Goal: Task Accomplishment & Management: Manage account settings

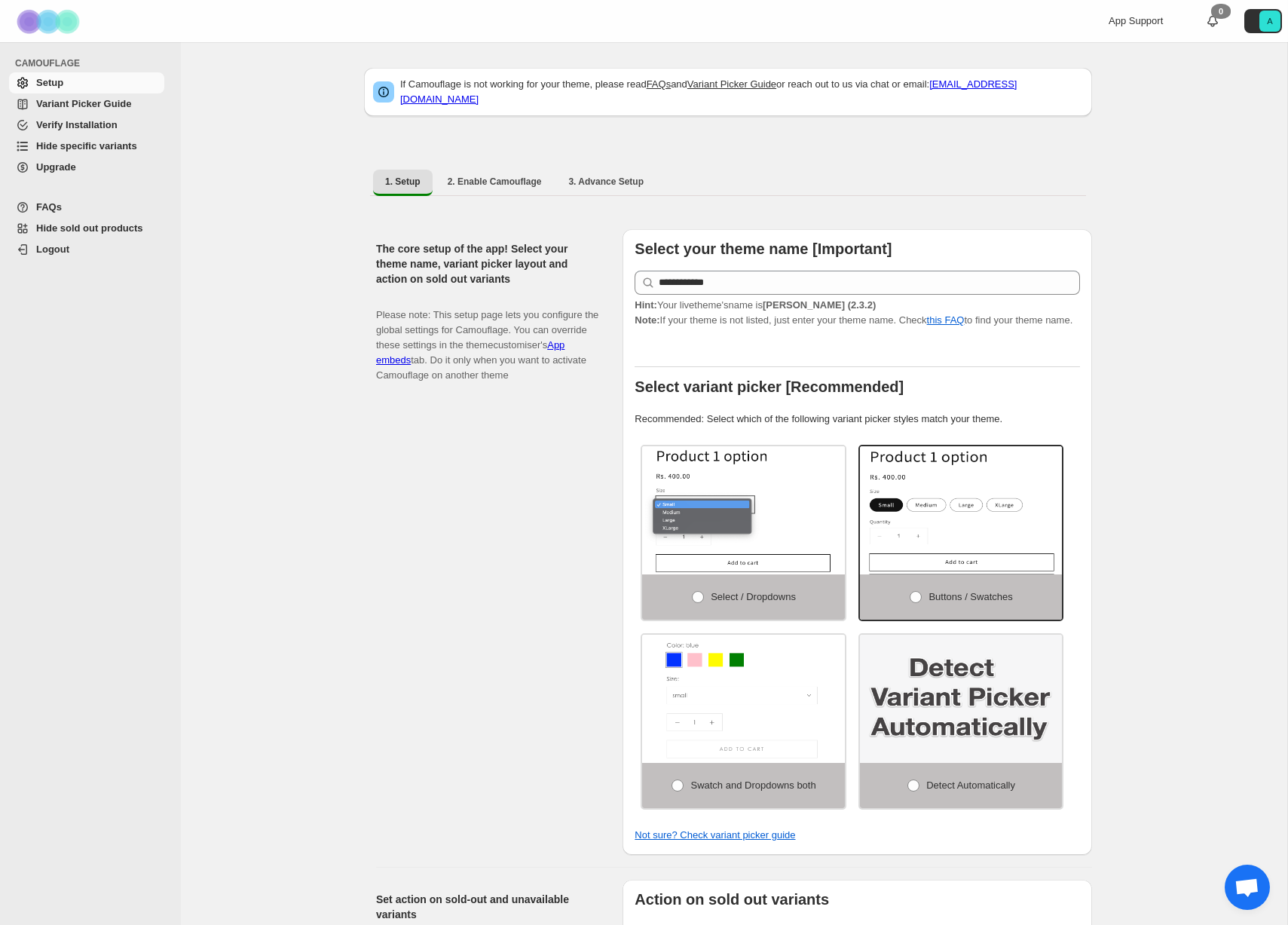
click at [79, 224] on span "Hide sold out products" at bounding box center [90, 229] width 107 height 12
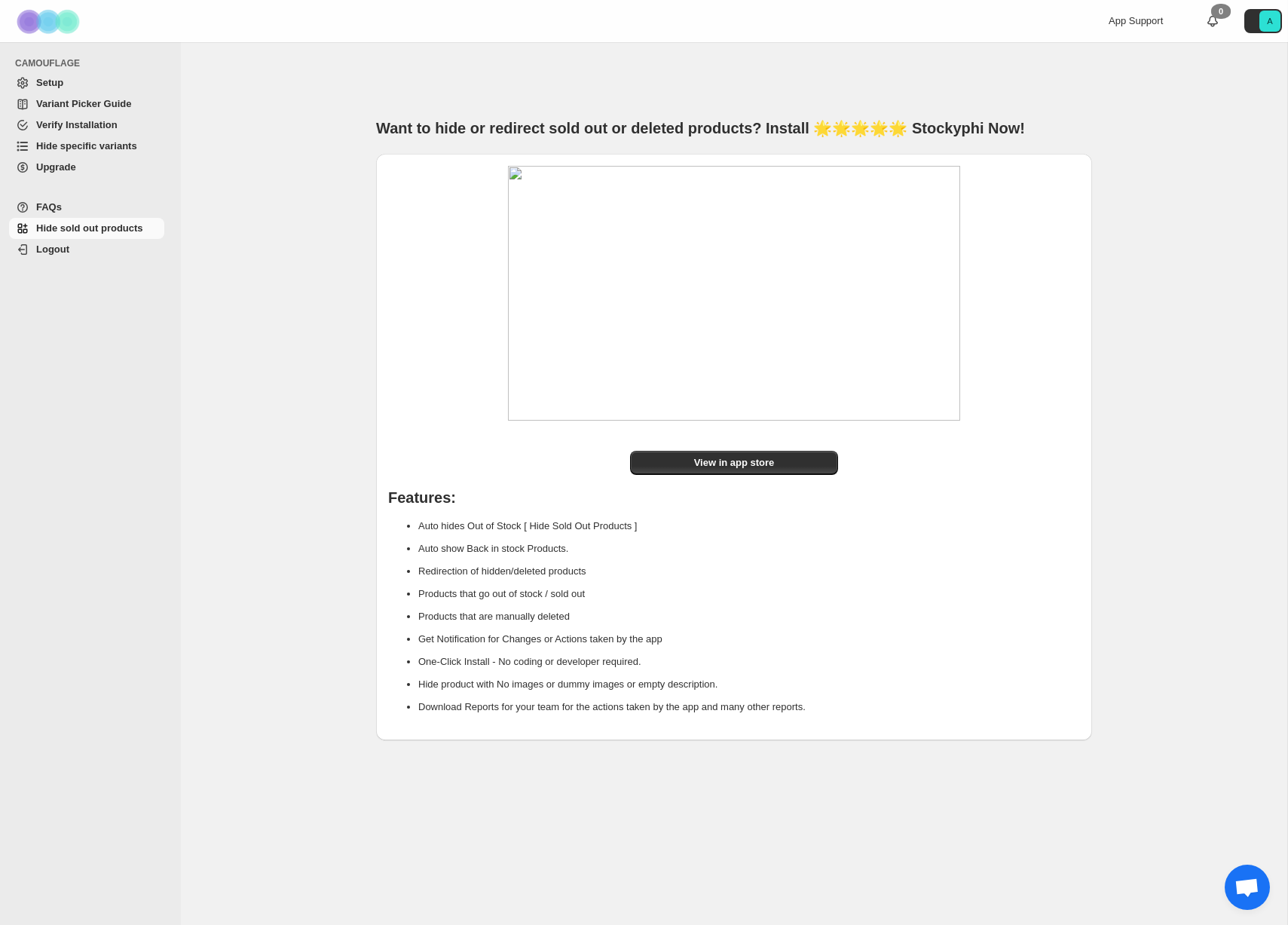
click at [72, 206] on span "FAQs" at bounding box center [99, 208] width 126 height 15
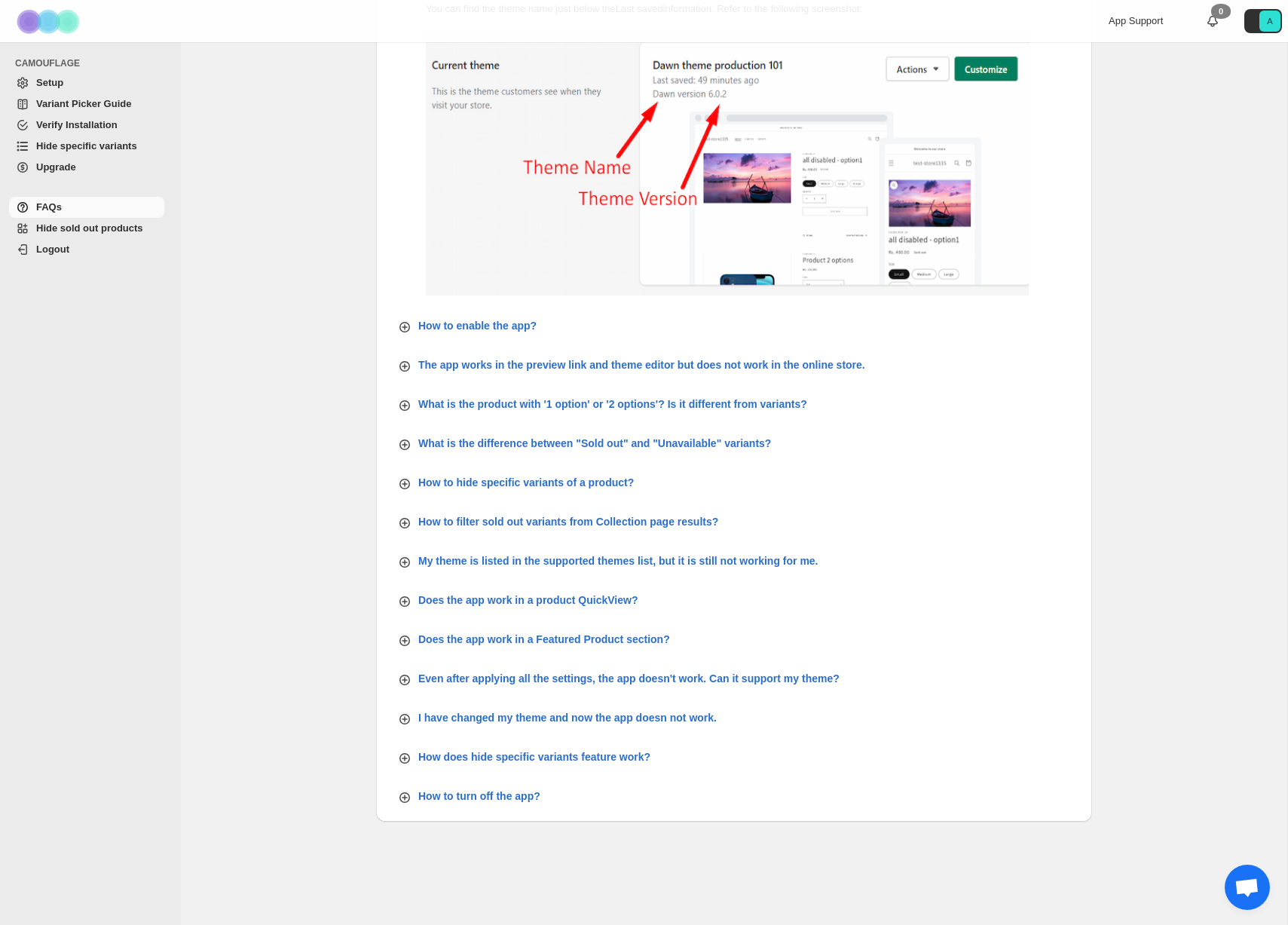
scroll to position [220, 0]
click at [406, 599] on icon "button" at bounding box center [405, 600] width 15 height 15
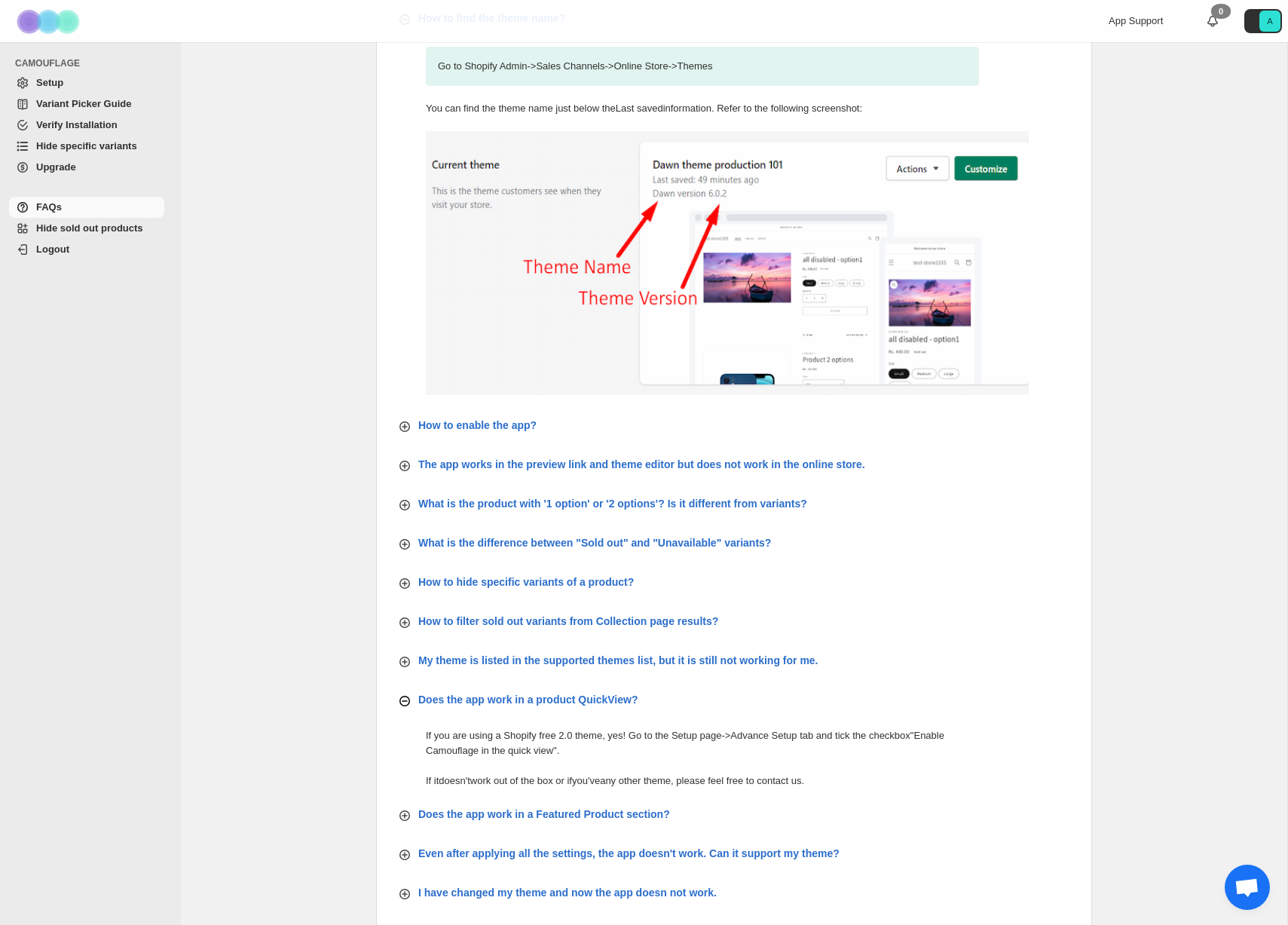
scroll to position [124, 0]
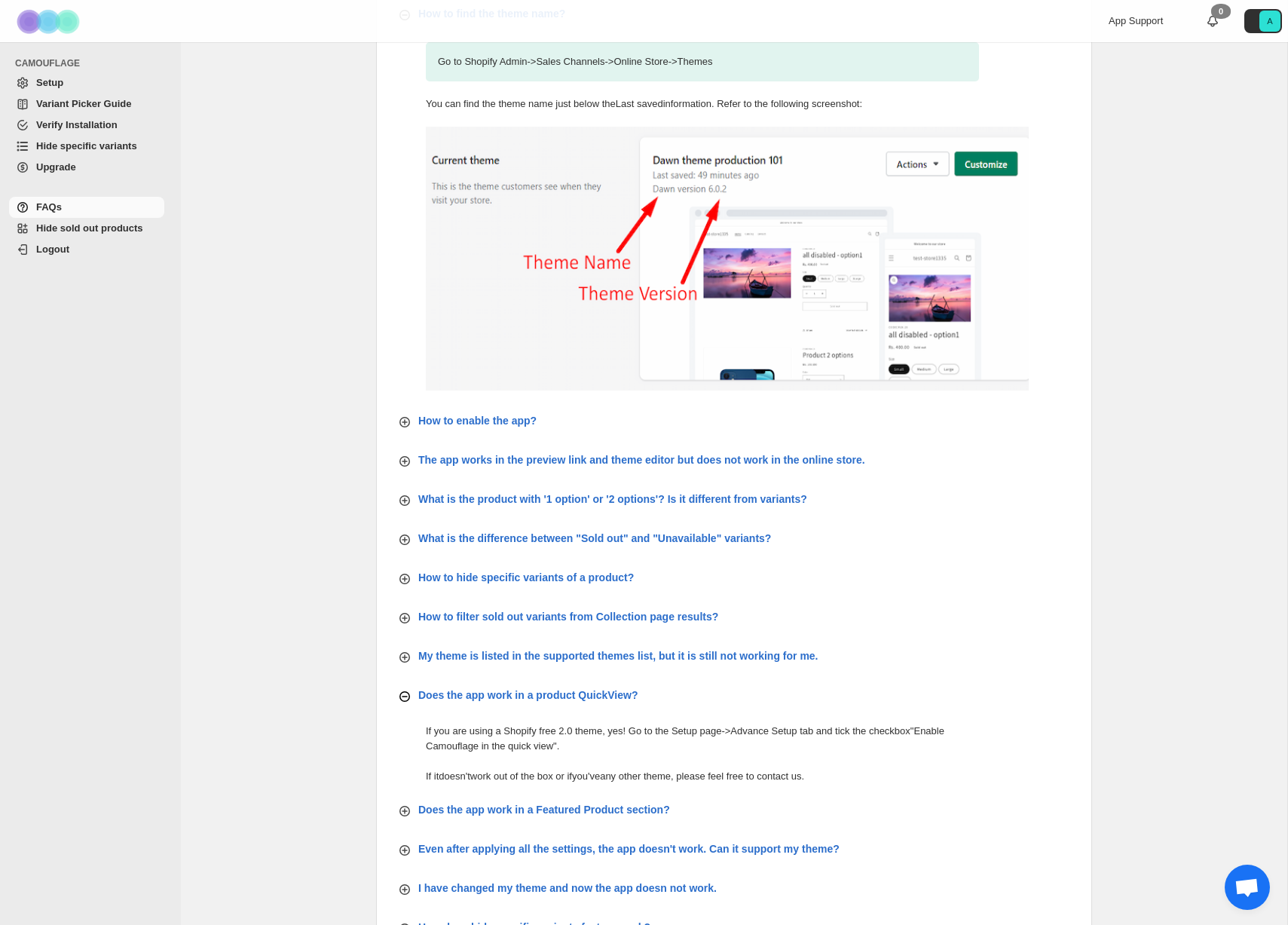
click at [117, 228] on span "Hide sold out products" at bounding box center [90, 229] width 107 height 12
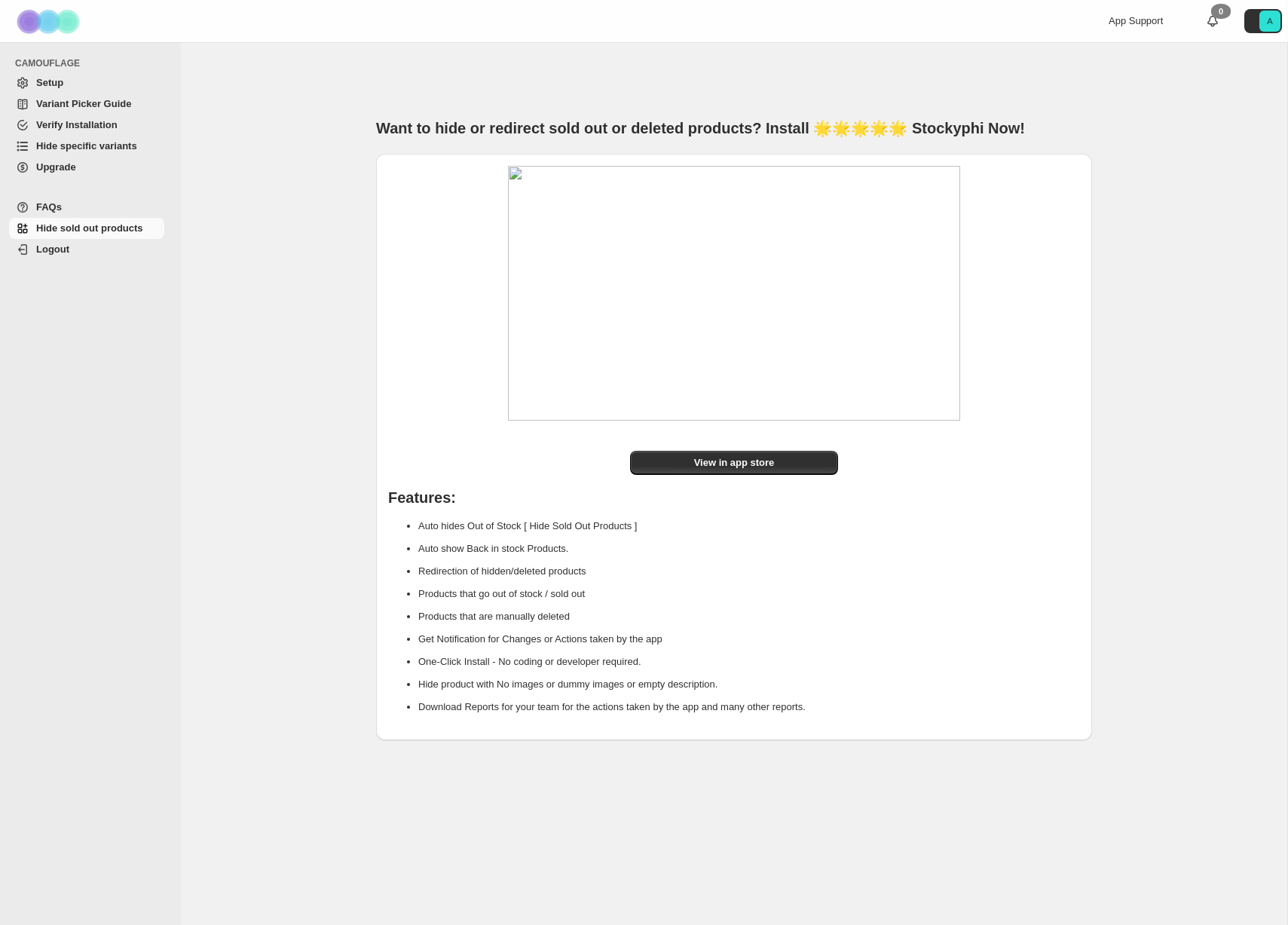
click at [97, 208] on span "FAQs" at bounding box center [99, 208] width 126 height 15
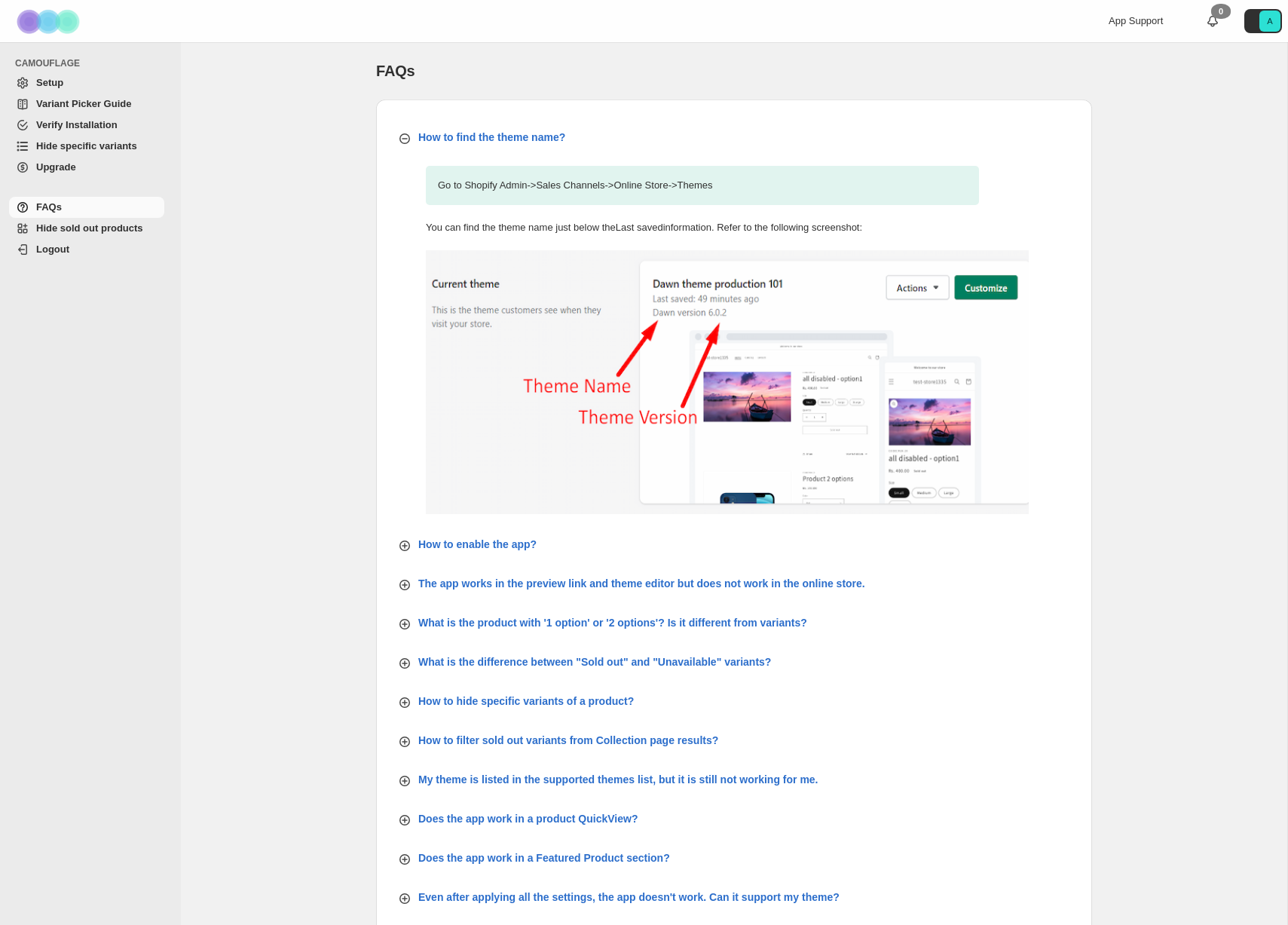
scroll to position [220, 0]
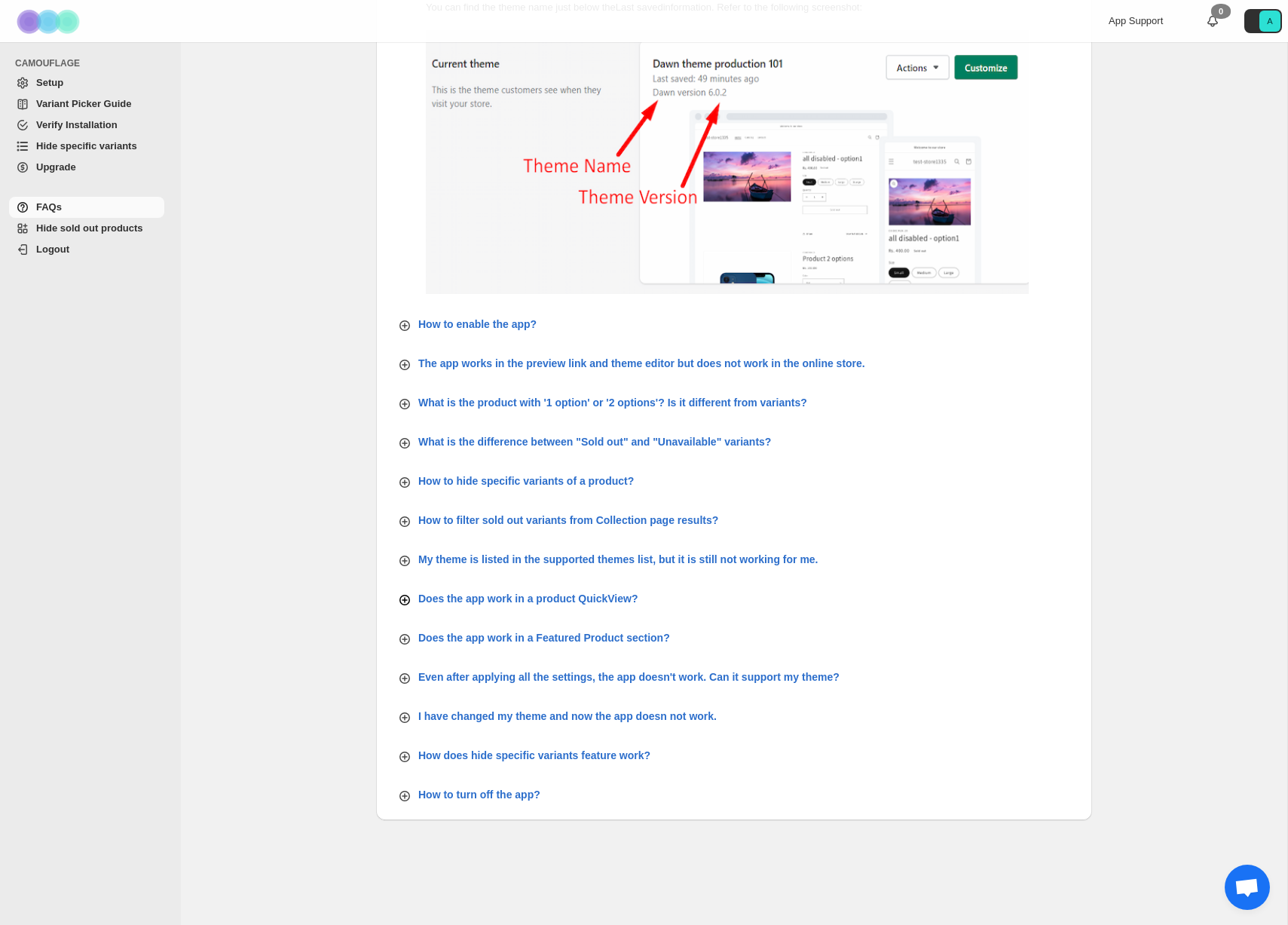
click at [403, 599] on icon "button" at bounding box center [405, 600] width 15 height 15
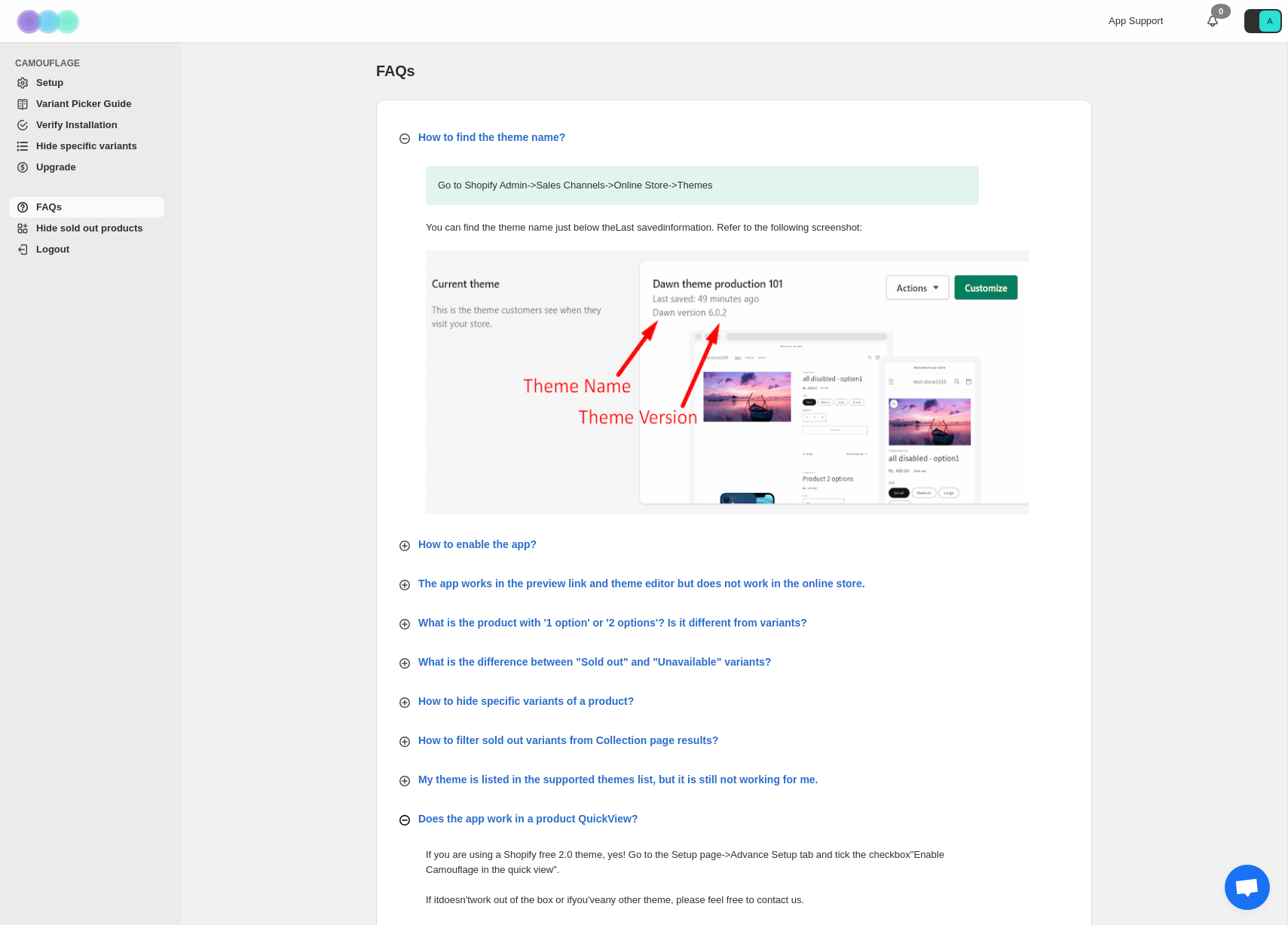
click at [54, 84] on span "Setup" at bounding box center [49, 83] width 27 height 12
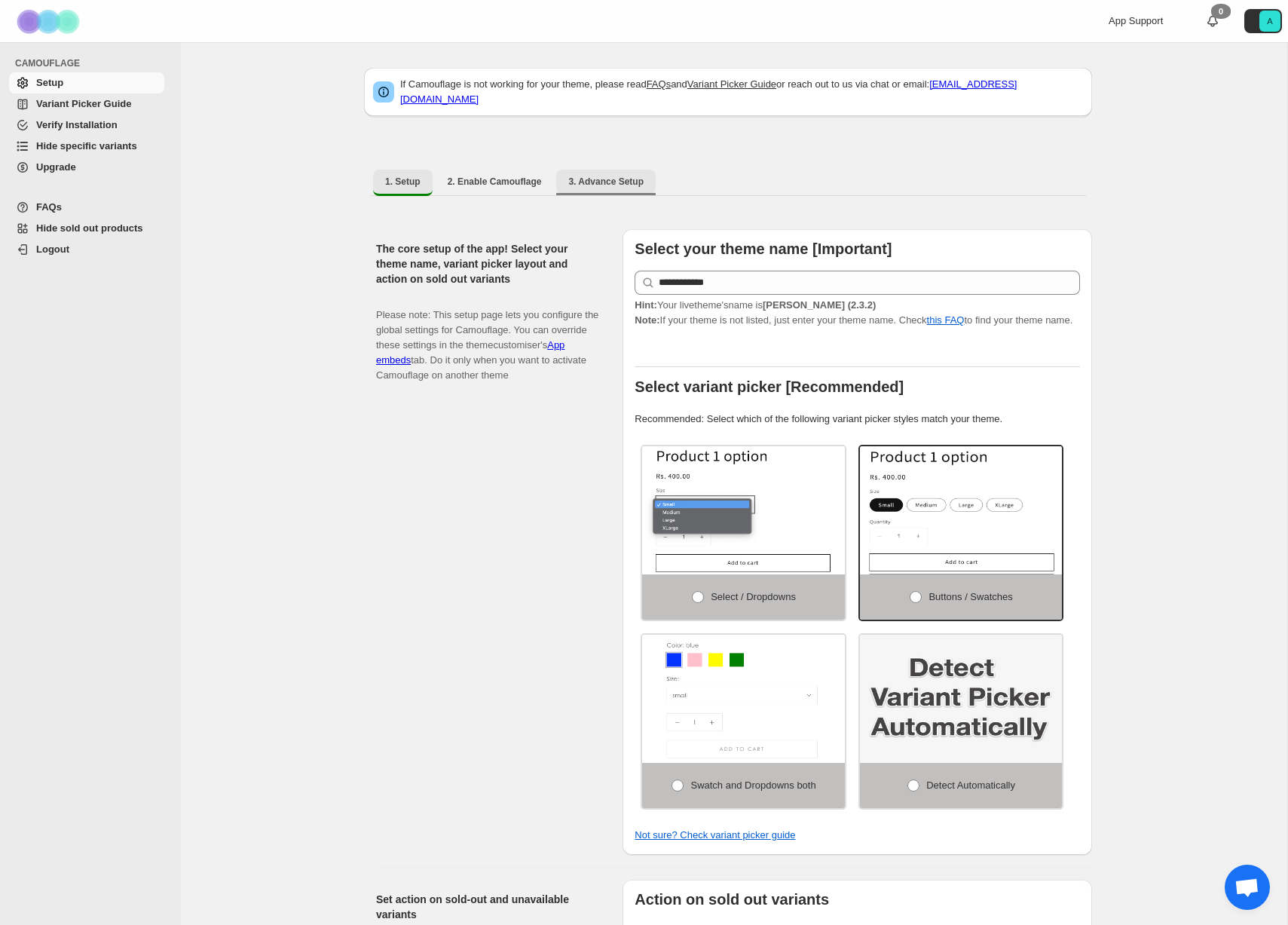
click at [609, 176] on span "3. Advance Setup" at bounding box center [606, 182] width 75 height 12
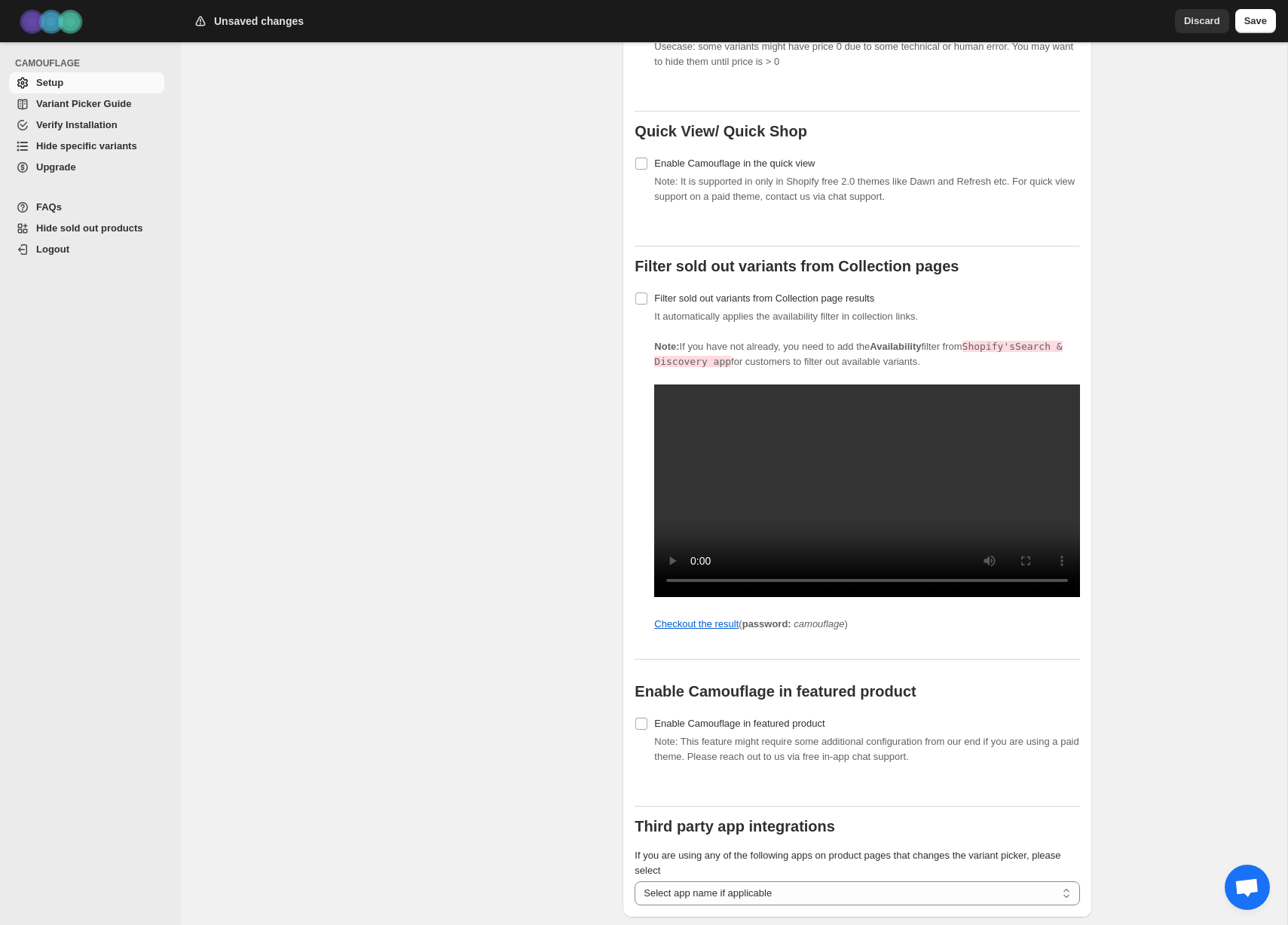
scroll to position [1032, 0]
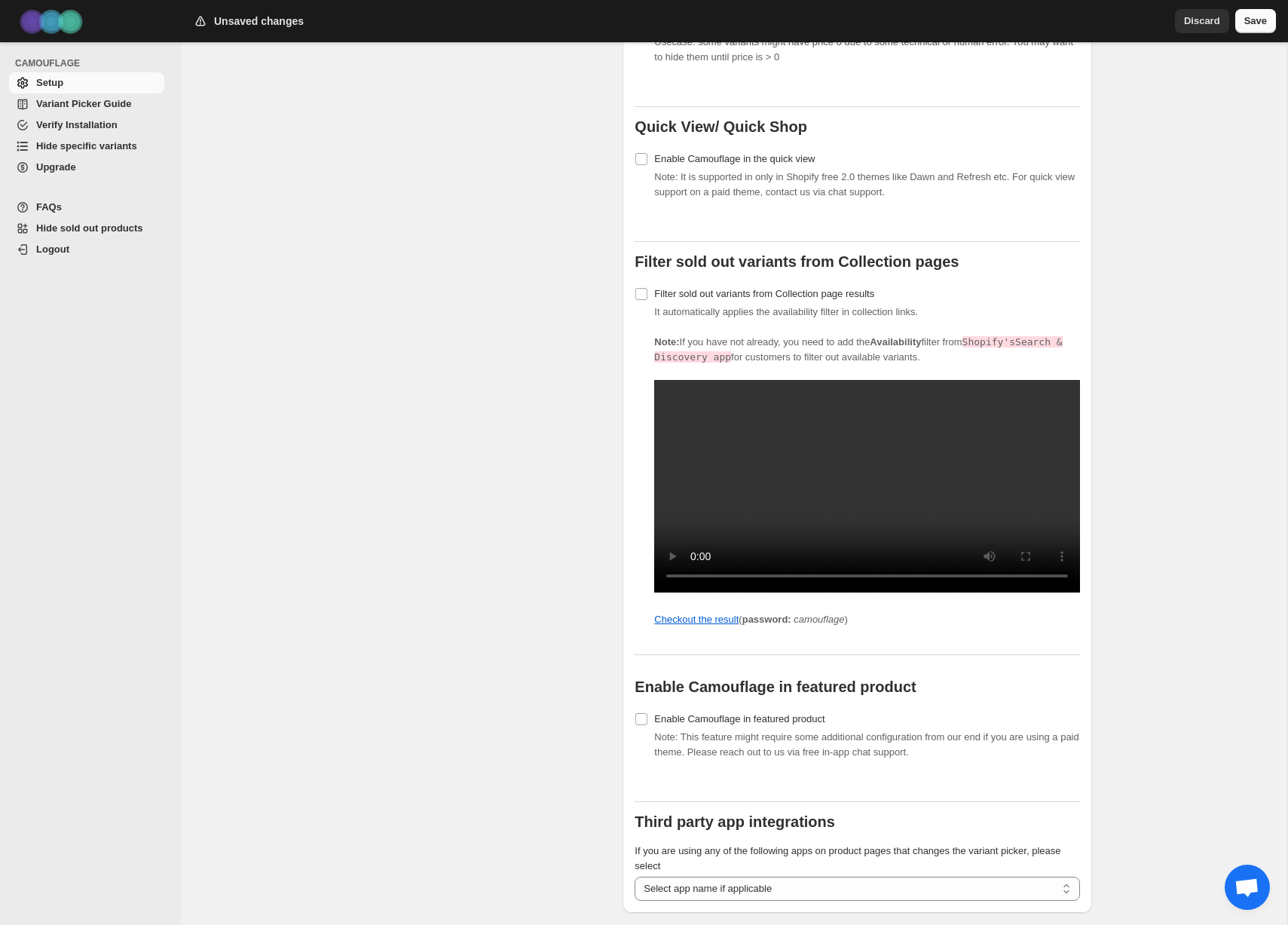
click at [1257, 19] on span "Save" at bounding box center [1255, 21] width 23 height 15
click at [1263, 25] on span "Save" at bounding box center [1255, 21] width 23 height 15
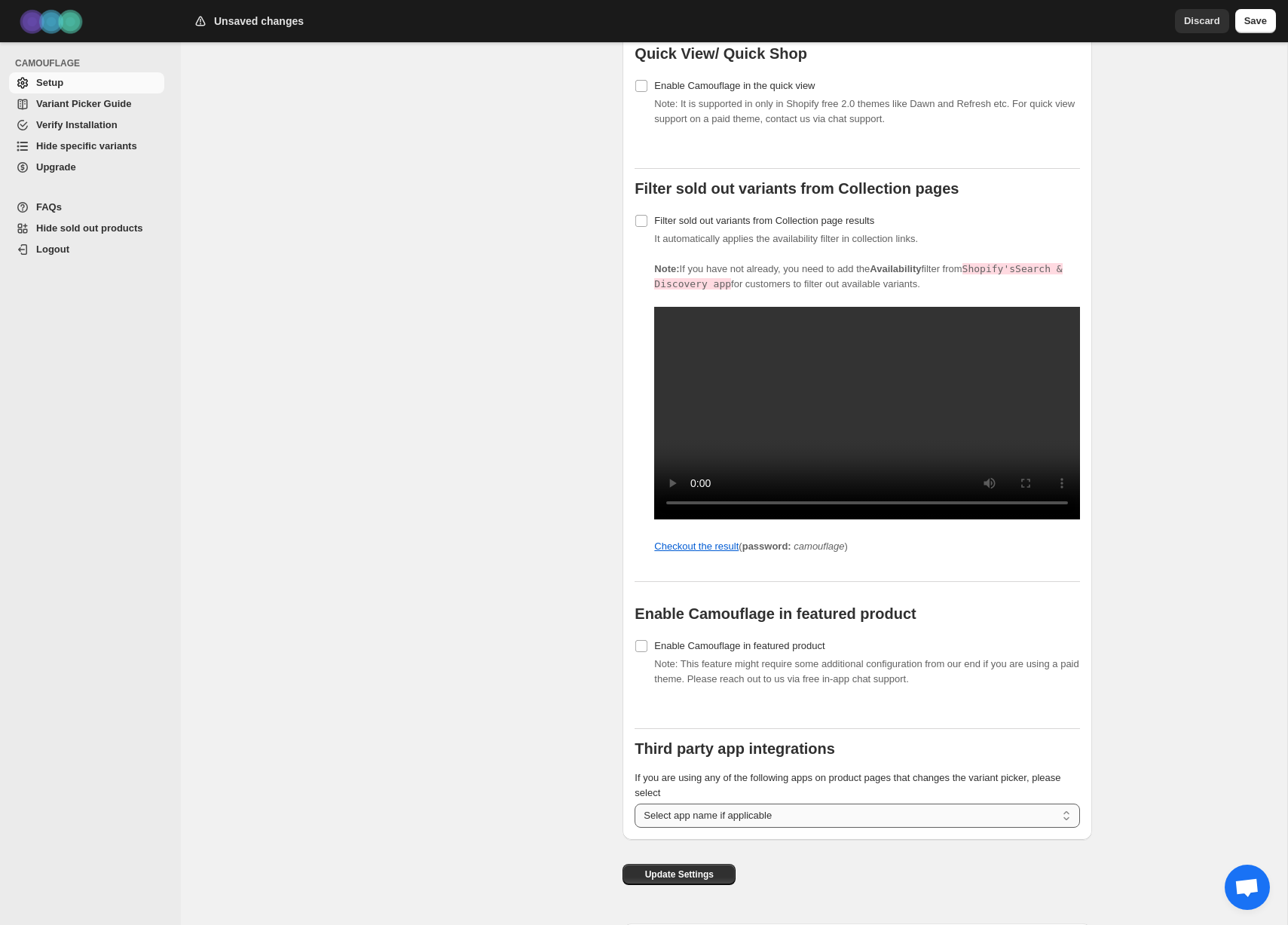
scroll to position [1106, 0]
click at [685, 880] on span "Update Settings" at bounding box center [680, 874] width 69 height 12
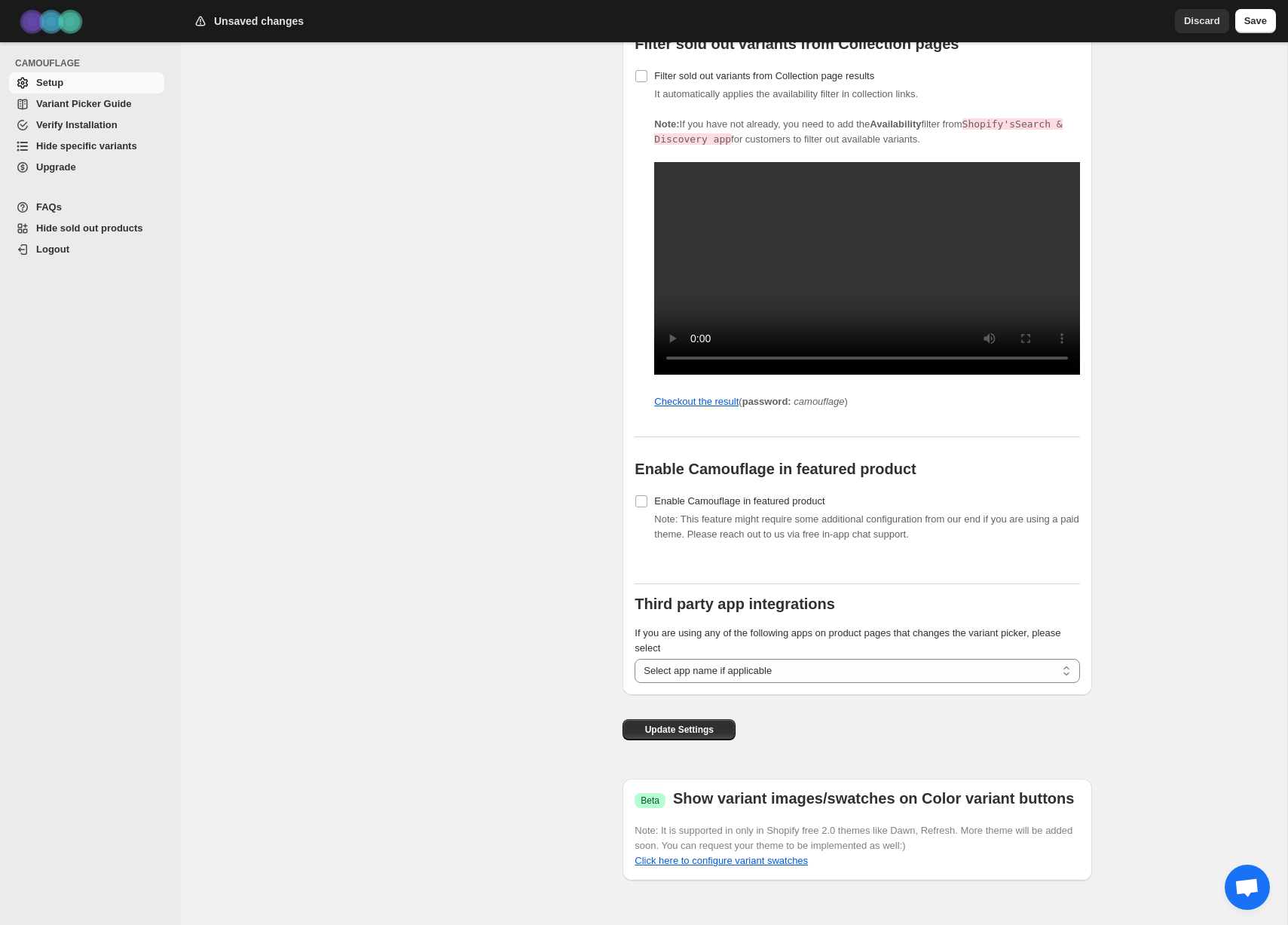
scroll to position [1266, 0]
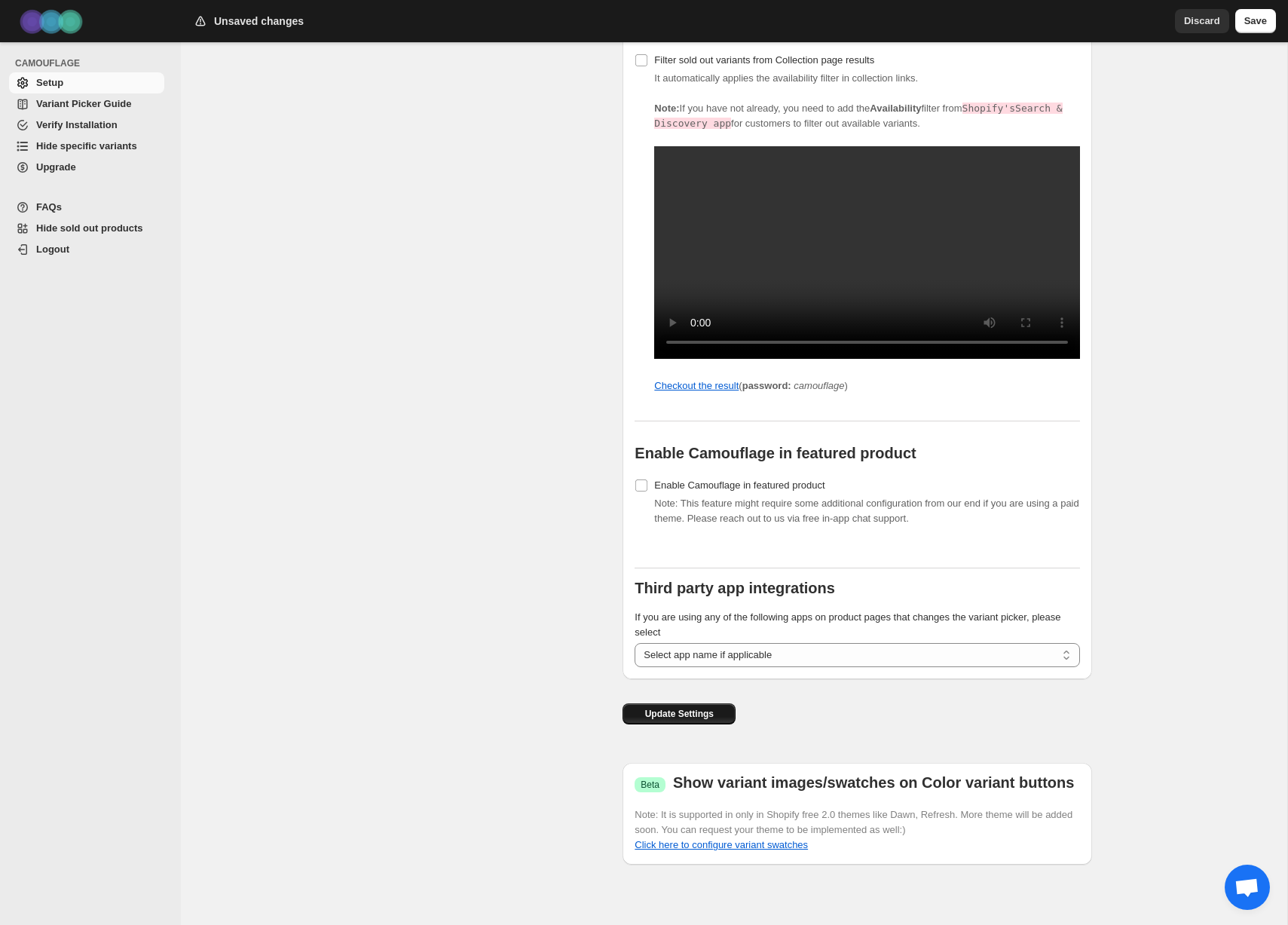
click at [702, 720] on span "Update Settings" at bounding box center [680, 714] width 69 height 12
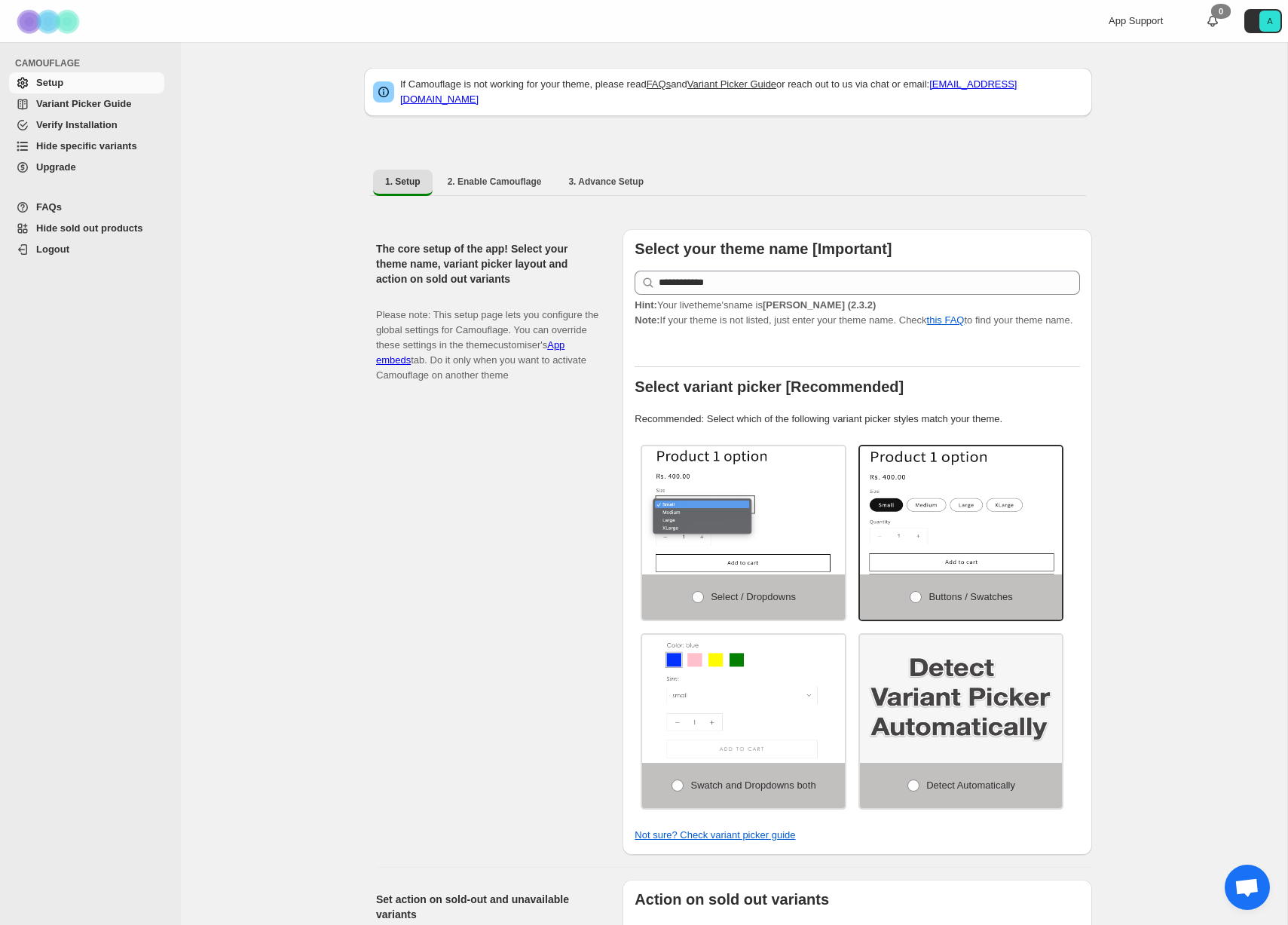
click at [87, 103] on span "Variant Picker Guide" at bounding box center [83, 104] width 95 height 12
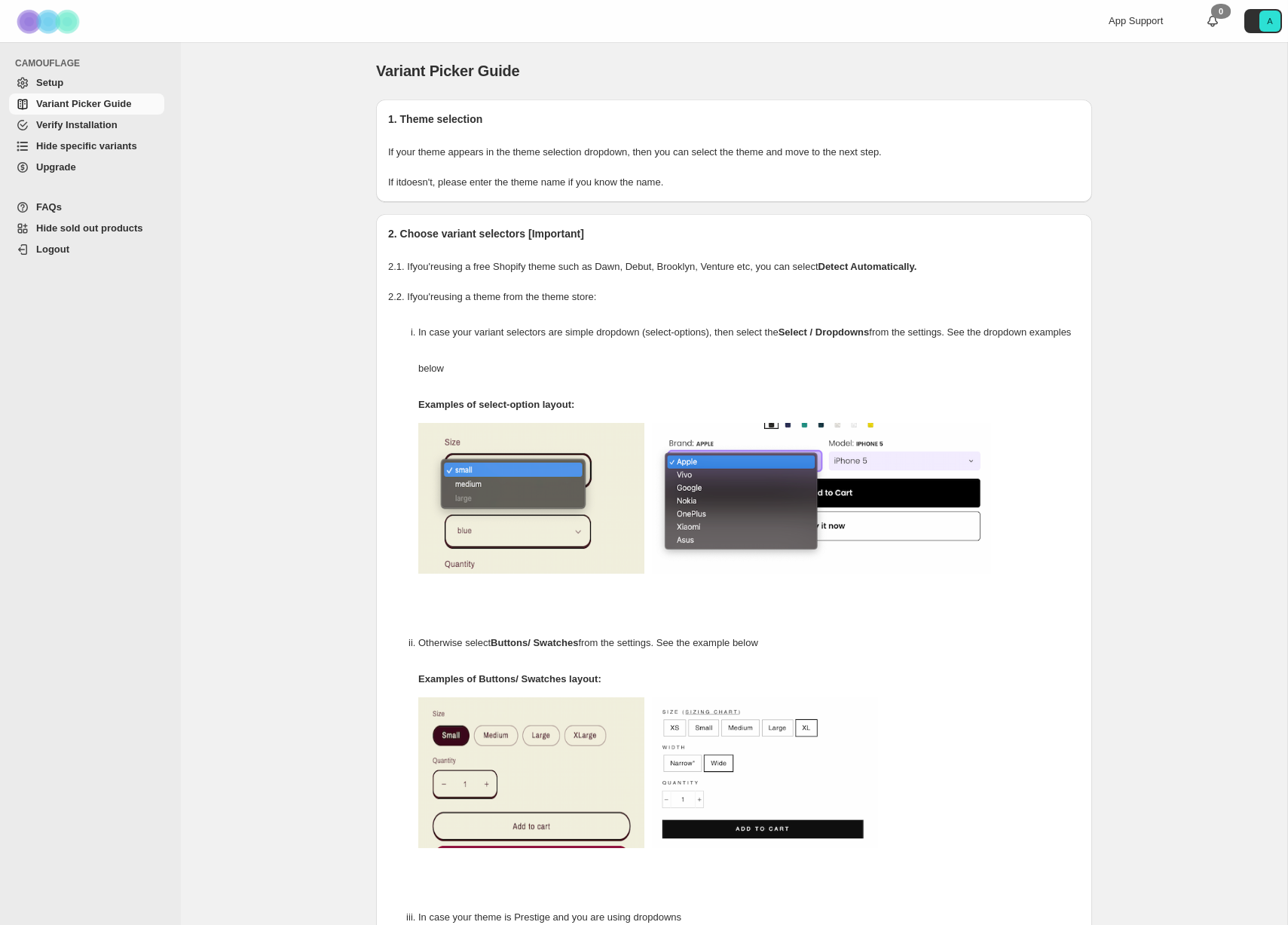
click at [77, 84] on span "Setup" at bounding box center [99, 83] width 126 height 15
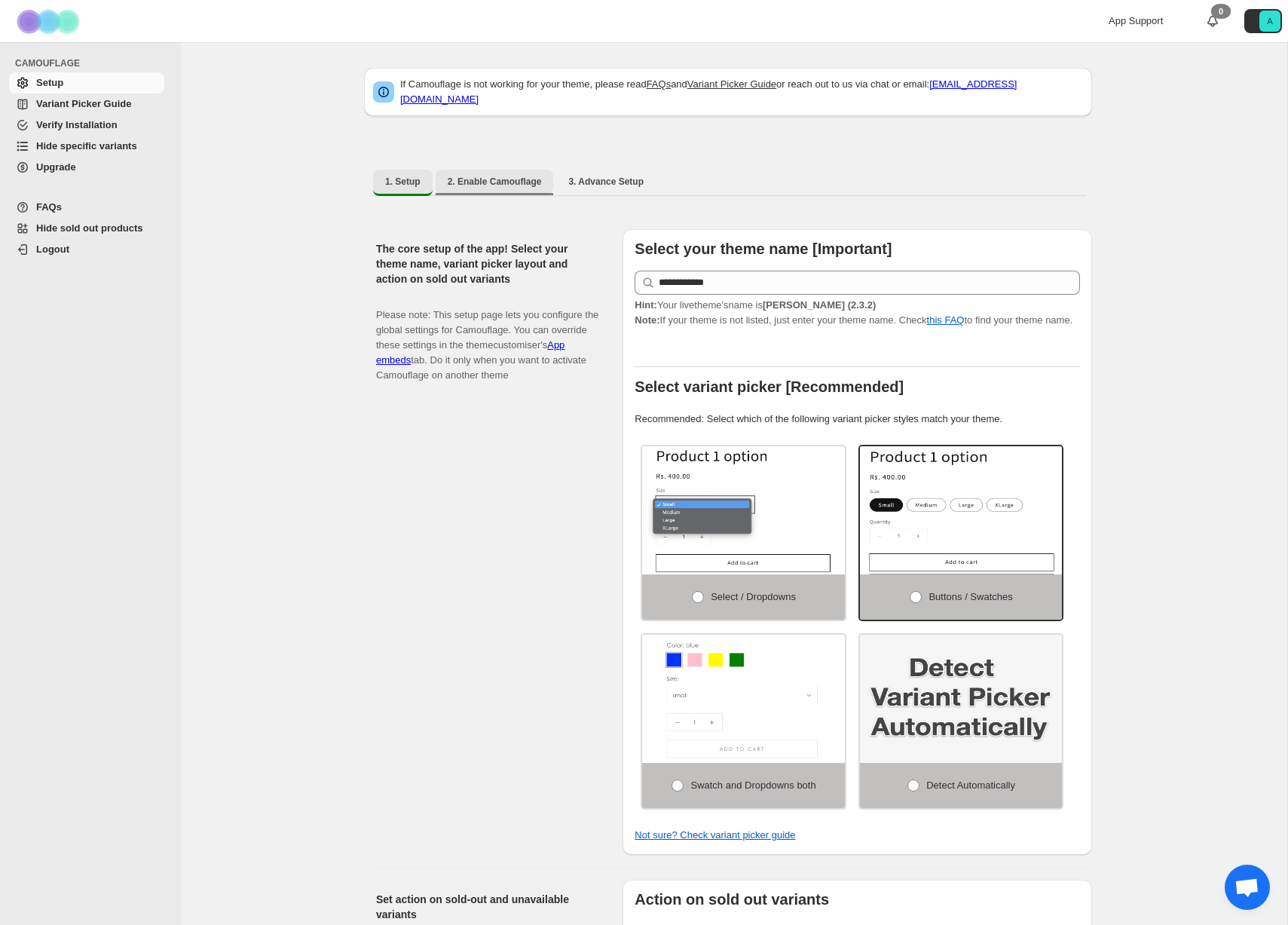
click at [506, 176] on span "2. Enable Camouflage" at bounding box center [495, 182] width 95 height 12
select select "**********"
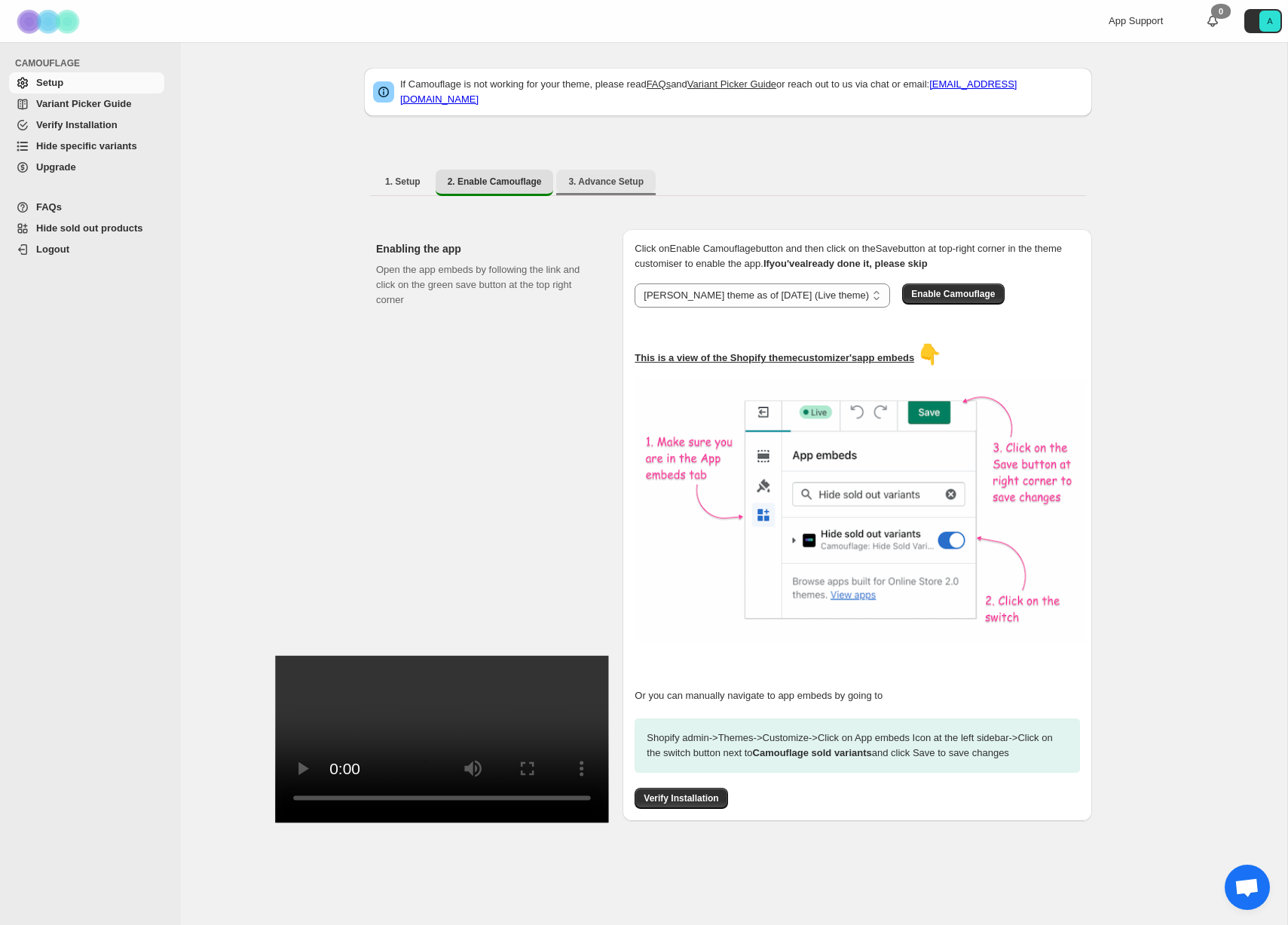
click at [592, 176] on span "3. Advance Setup" at bounding box center [606, 182] width 75 height 12
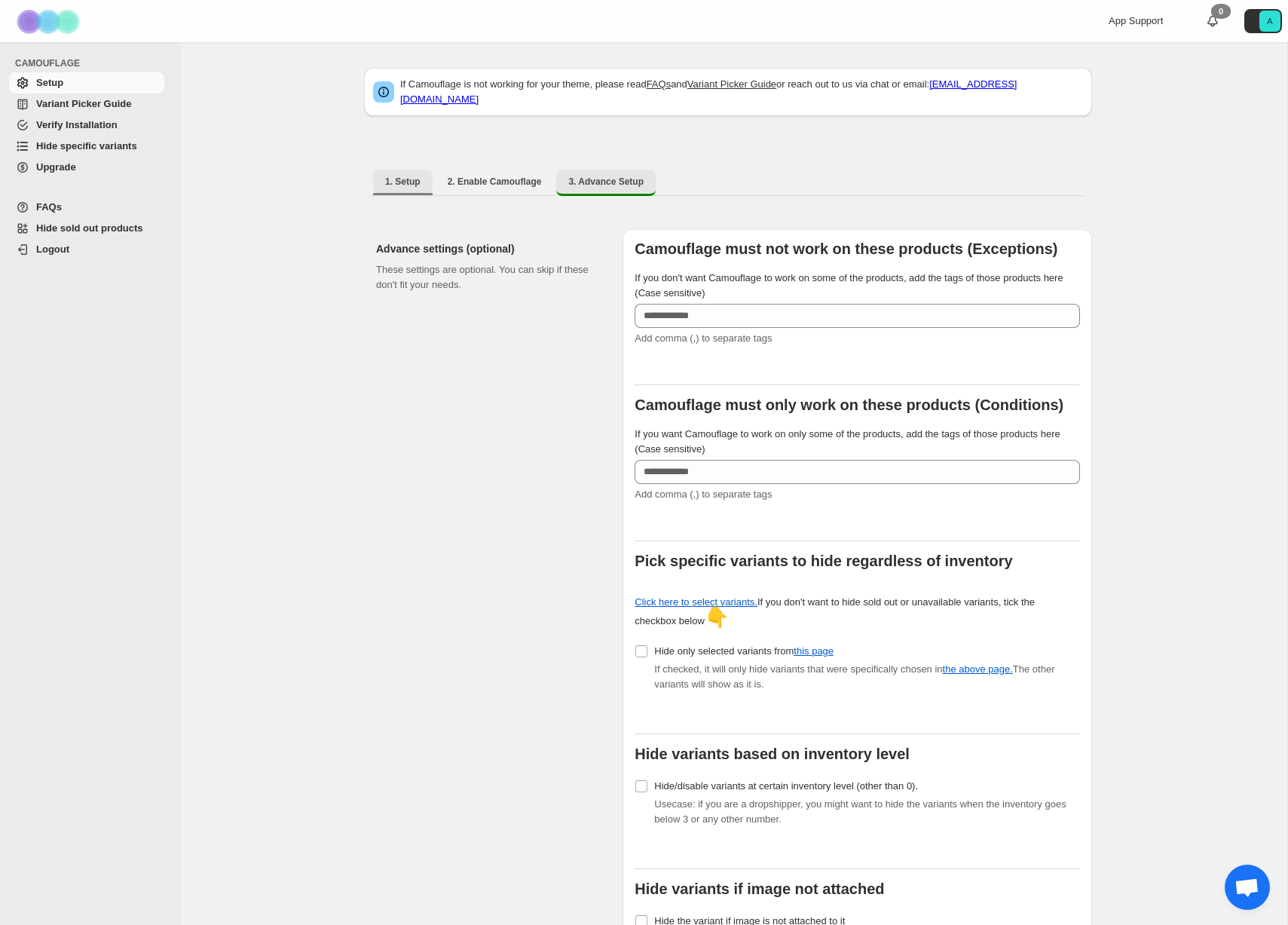
click at [418, 176] on span "1. Setup" at bounding box center [403, 182] width 35 height 12
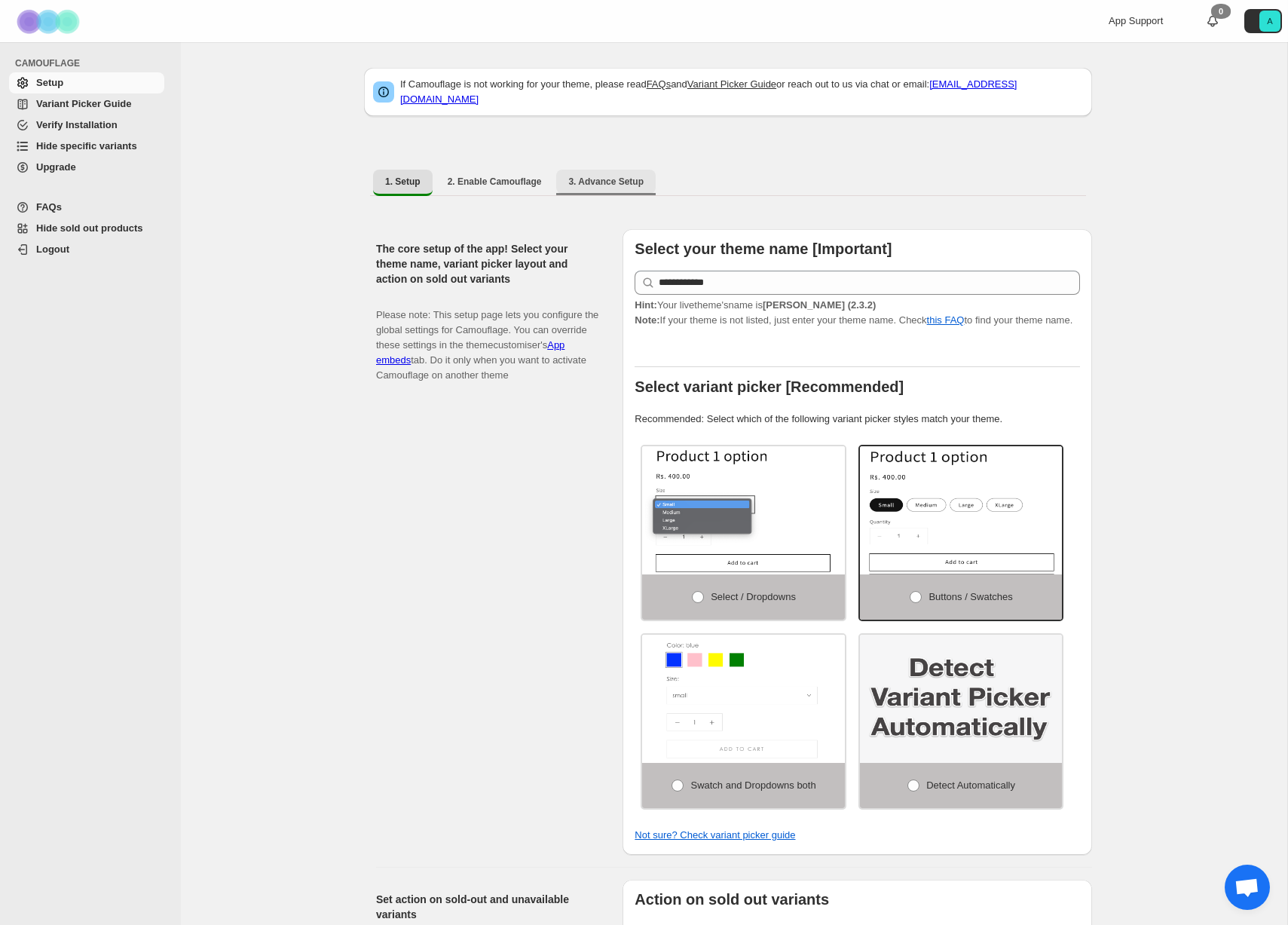
click at [600, 178] on span "3. Advance Setup" at bounding box center [606, 182] width 75 height 12
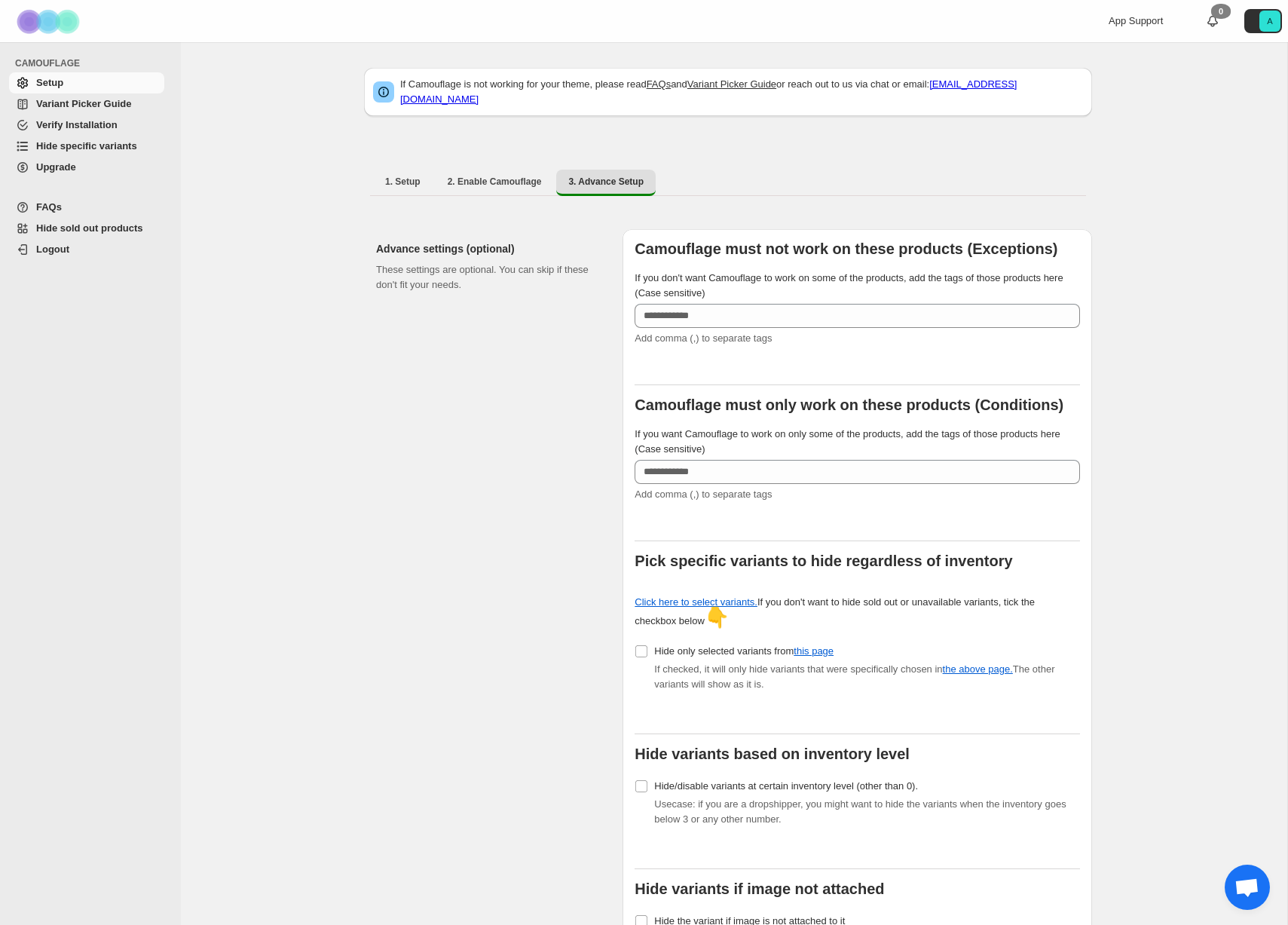
scroll to position [51, 0]
